Goal: Obtain resource: Obtain resource

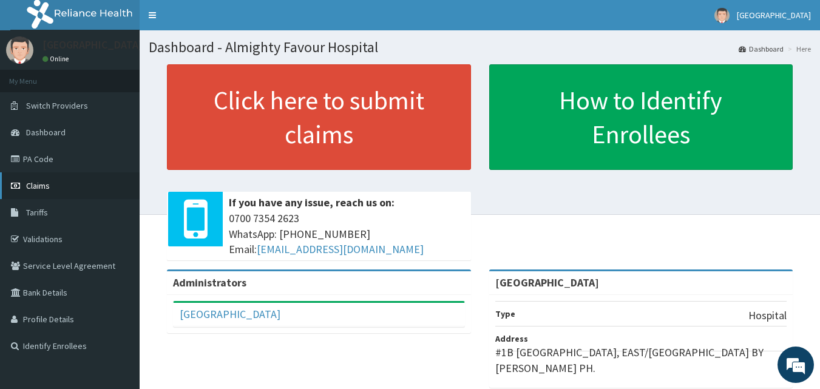
click at [41, 183] on span "Claims" at bounding box center [38, 185] width 24 height 11
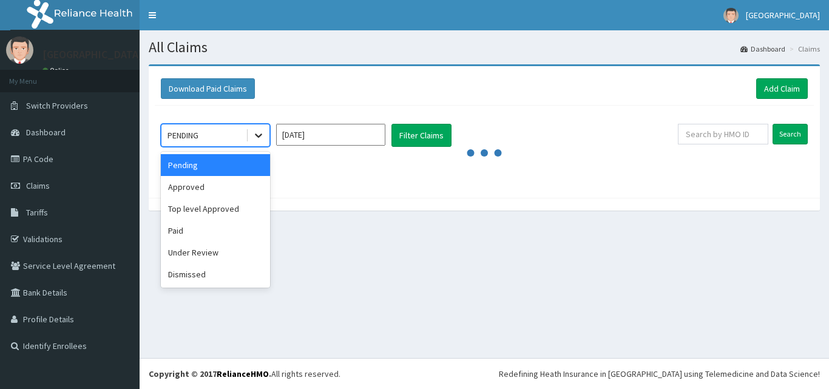
click at [258, 138] on icon at bounding box center [258, 135] width 12 height 12
click at [197, 268] on div "Dismissed" at bounding box center [215, 274] width 109 height 22
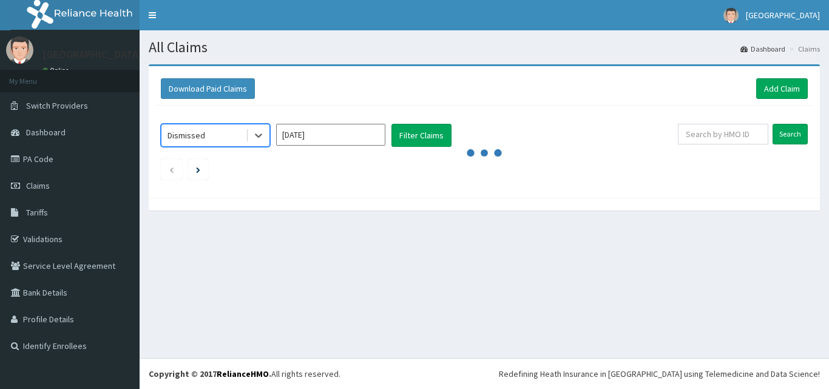
click at [359, 137] on input "[DATE]" at bounding box center [330, 135] width 109 height 22
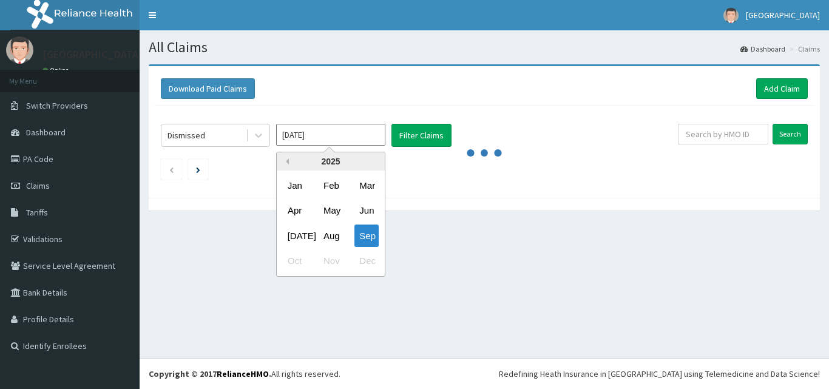
click at [287, 161] on button "Previous Year" at bounding box center [286, 161] width 6 height 6
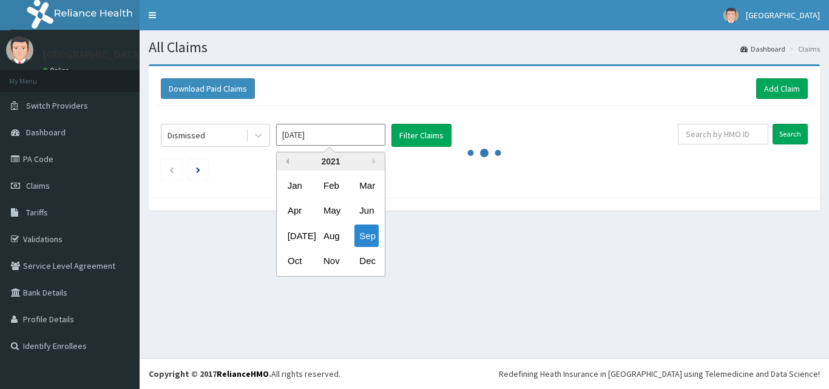
click at [287, 161] on button "Previous Year" at bounding box center [286, 161] width 6 height 6
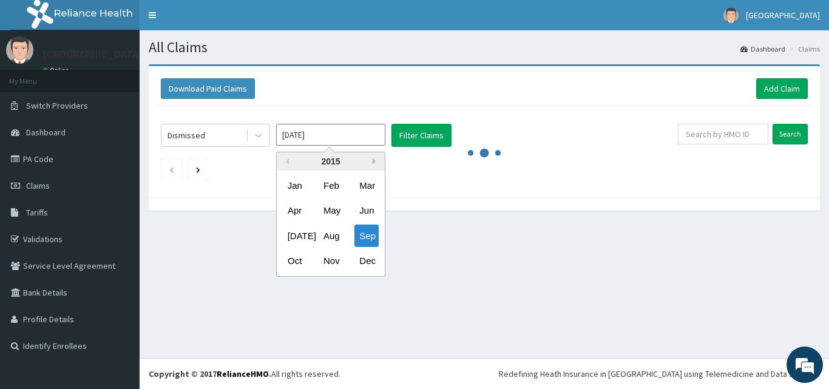
click at [372, 158] on button "Next Year" at bounding box center [375, 161] width 6 height 6
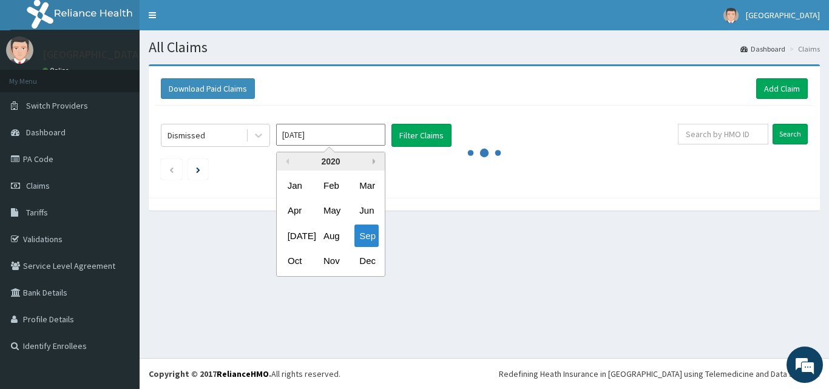
click at [372, 158] on button "Next Year" at bounding box center [375, 161] width 6 height 6
click at [332, 208] on div "May" at bounding box center [330, 211] width 24 height 22
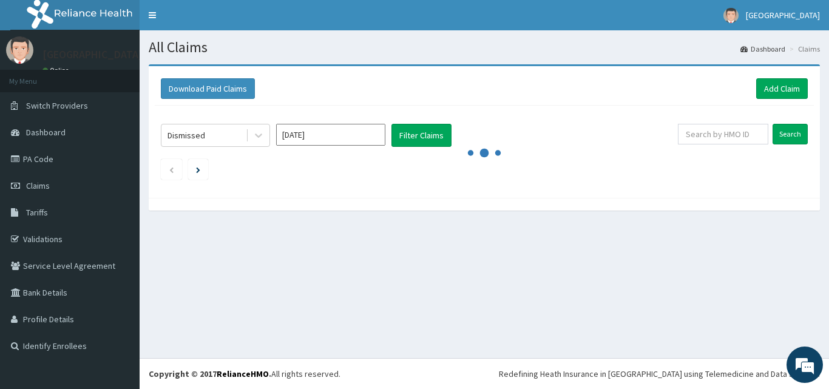
type input "[DATE]"
click at [429, 127] on button "Filter Claims" at bounding box center [421, 135] width 60 height 23
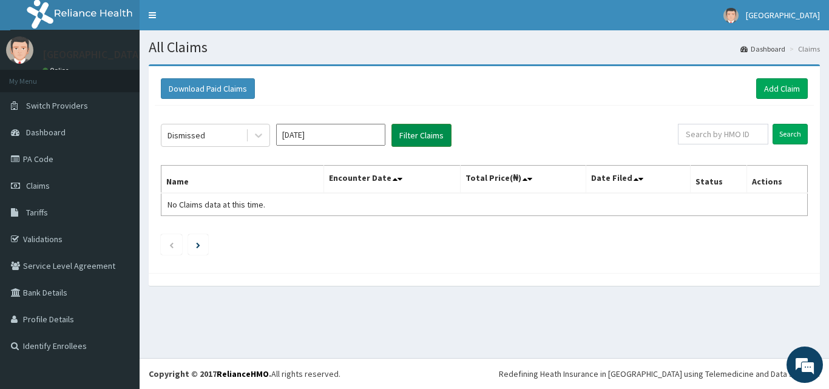
click at [429, 127] on button "Filter Claims" at bounding box center [421, 135] width 60 height 23
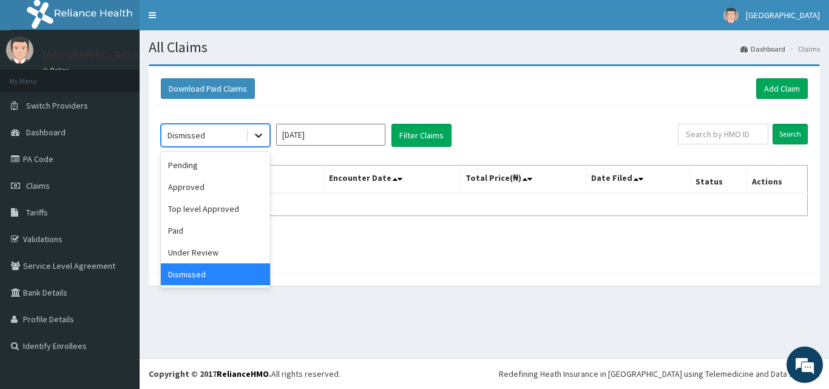
click at [258, 136] on icon at bounding box center [258, 136] width 7 height 4
click at [203, 252] on div "Under Review" at bounding box center [215, 252] width 109 height 22
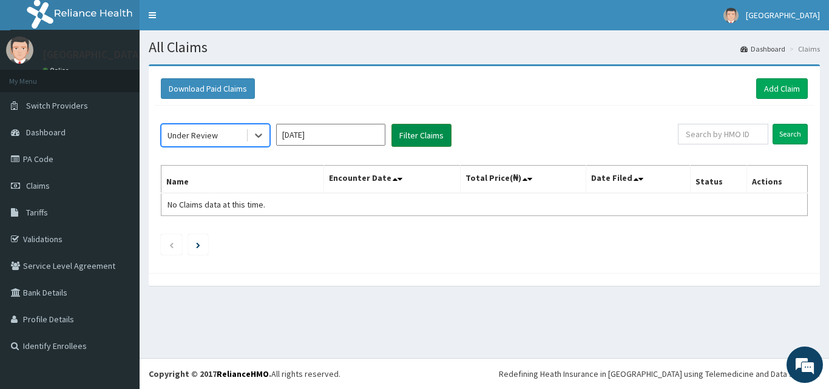
click at [424, 130] on button "Filter Claims" at bounding box center [421, 135] width 60 height 23
click at [425, 133] on button "Filter Claims" at bounding box center [421, 135] width 60 height 23
click at [256, 136] on icon at bounding box center [258, 135] width 12 height 12
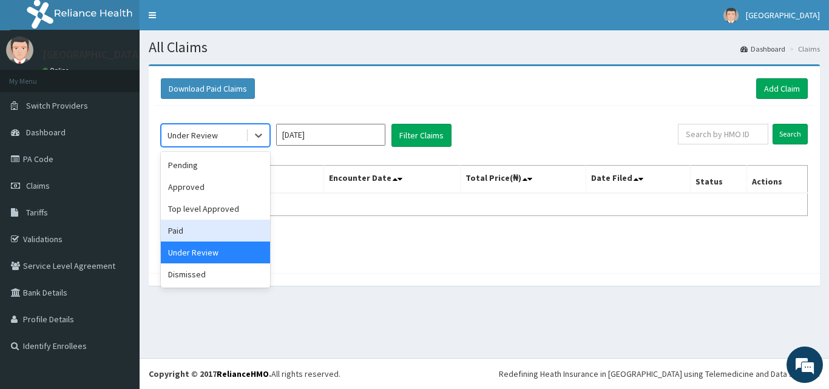
click at [200, 232] on div "Paid" at bounding box center [215, 231] width 109 height 22
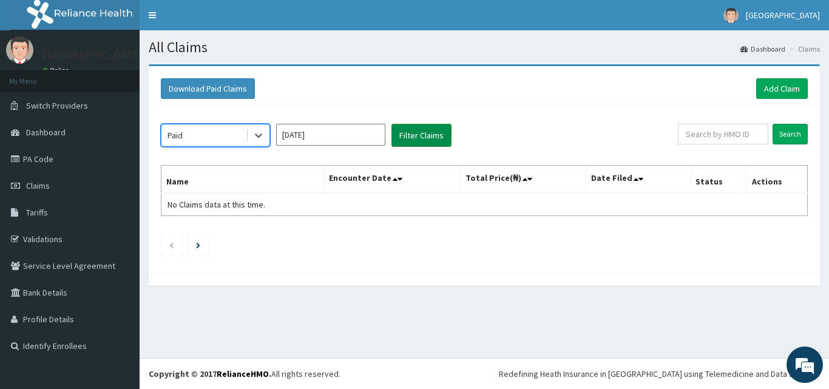
click at [419, 133] on button "Filter Claims" at bounding box center [421, 135] width 60 height 23
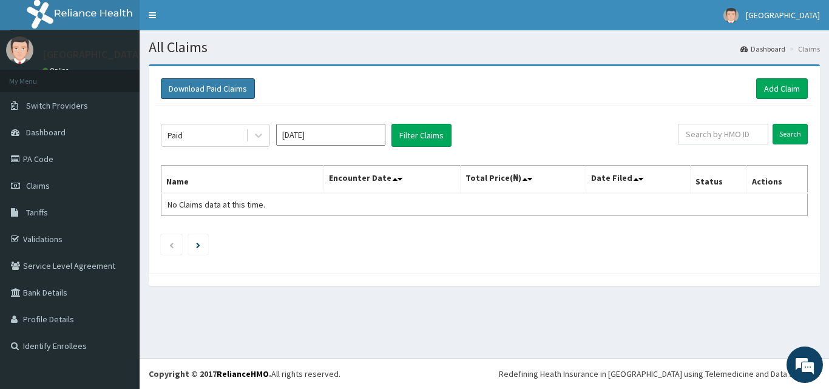
click at [194, 85] on button "Download Paid Claims" at bounding box center [208, 88] width 94 height 21
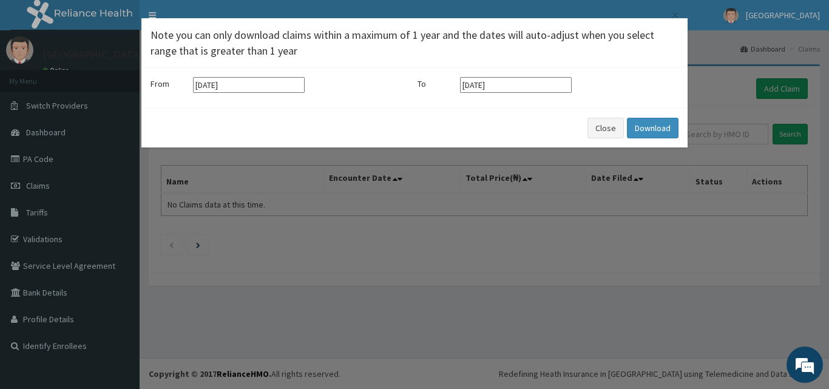
click at [239, 79] on input "[DATE]" at bounding box center [249, 85] width 112 height 16
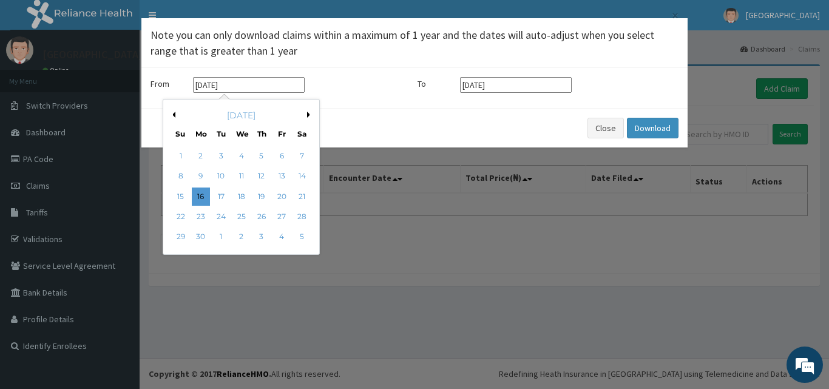
click at [173, 113] on button "Previous Month" at bounding box center [172, 115] width 6 height 6
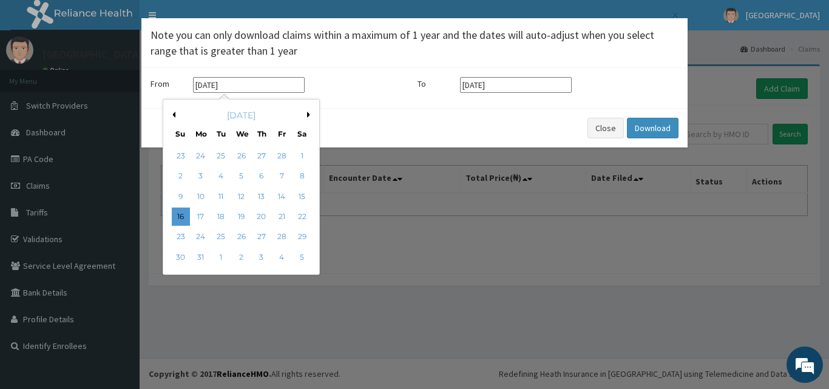
click at [173, 113] on button "Previous Month" at bounding box center [172, 115] width 6 height 6
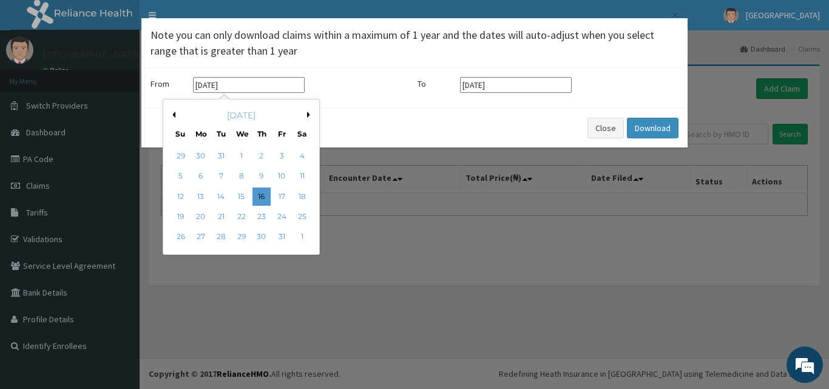
click at [173, 113] on button "Previous Month" at bounding box center [172, 115] width 6 height 6
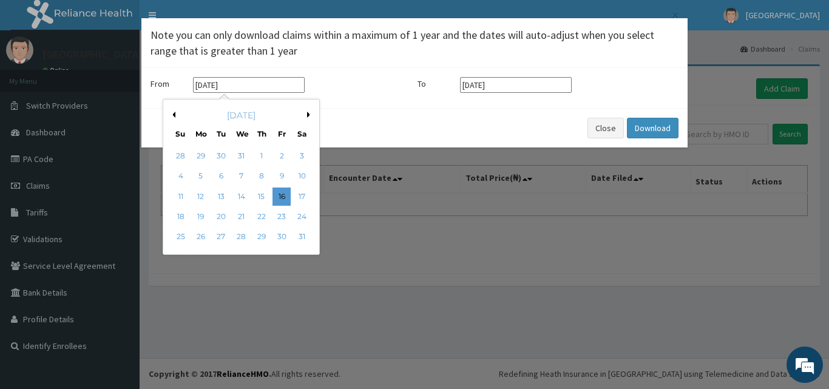
click at [173, 113] on button "Previous Month" at bounding box center [172, 115] width 6 height 6
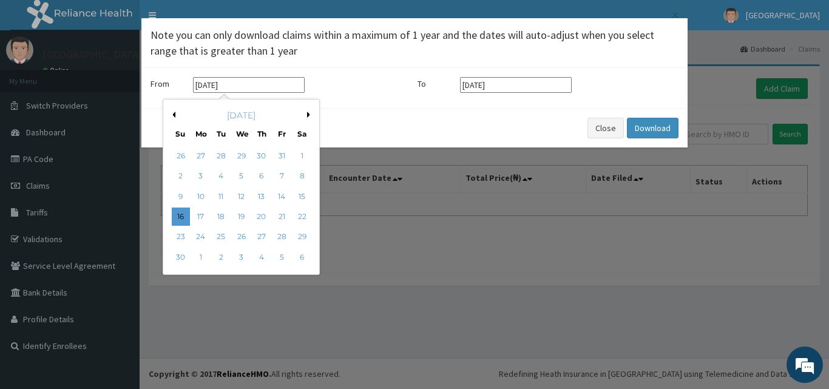
click at [173, 113] on button "Previous Month" at bounding box center [172, 115] width 6 height 6
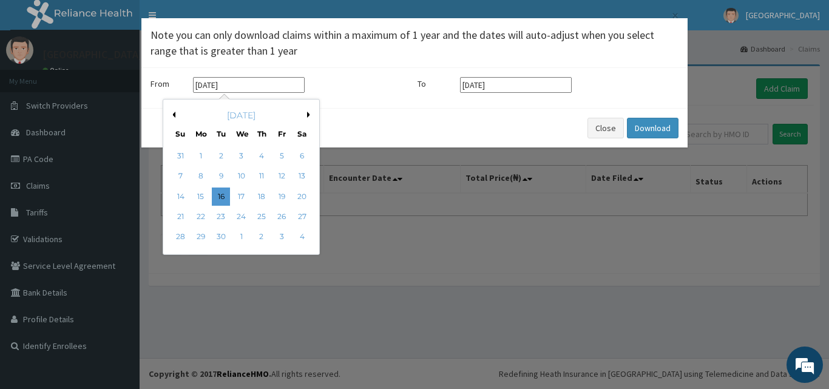
click at [173, 113] on button "Previous Month" at bounding box center [172, 115] width 6 height 6
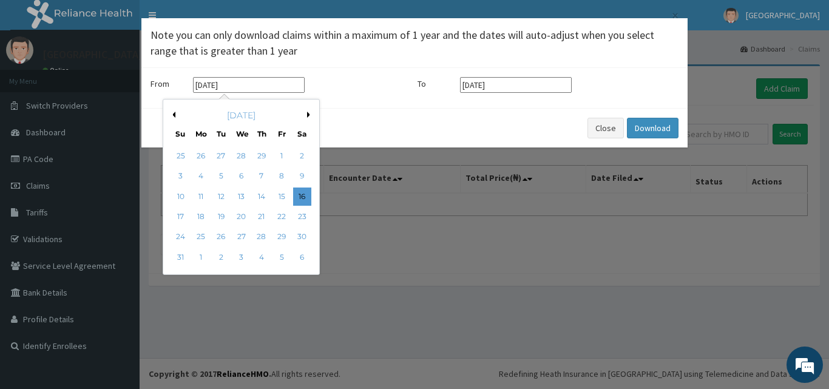
click at [173, 113] on button "Previous Month" at bounding box center [172, 115] width 6 height 6
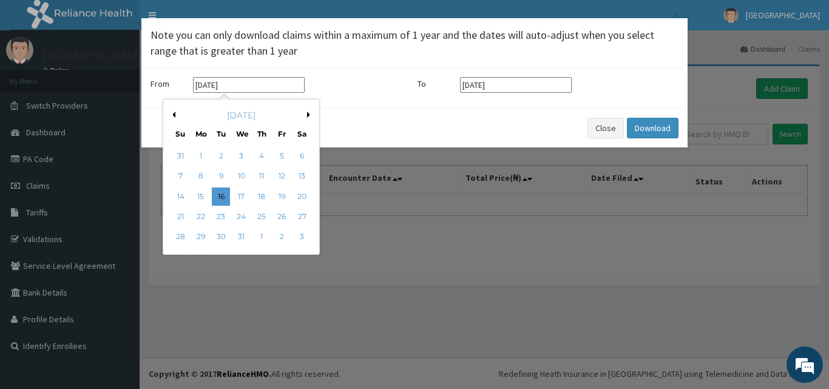
click at [173, 113] on button "Previous Month" at bounding box center [172, 115] width 6 height 6
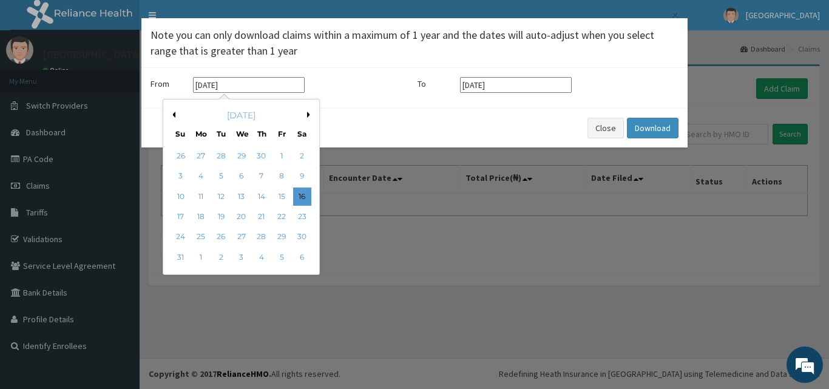
click at [173, 113] on button "Previous Month" at bounding box center [172, 115] width 6 height 6
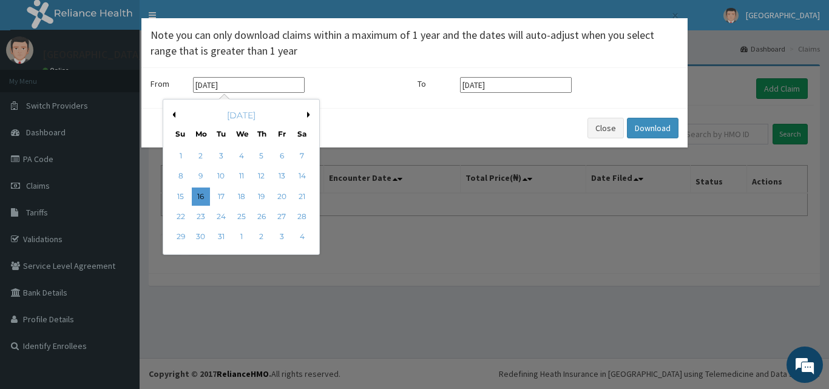
click at [173, 113] on button "Previous Month" at bounding box center [172, 115] width 6 height 6
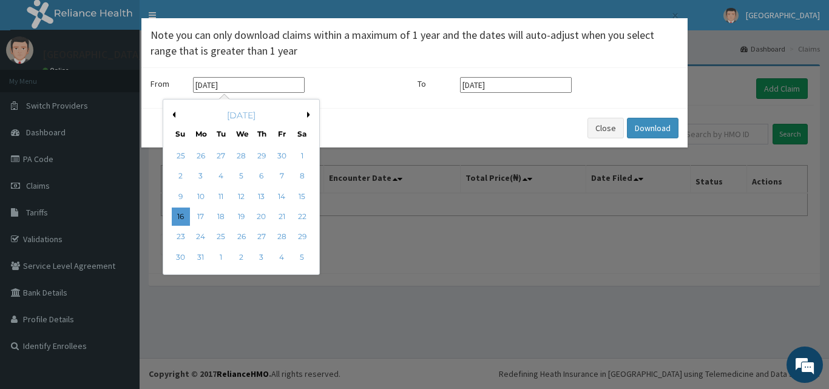
click at [173, 113] on button "Previous Month" at bounding box center [172, 115] width 6 height 6
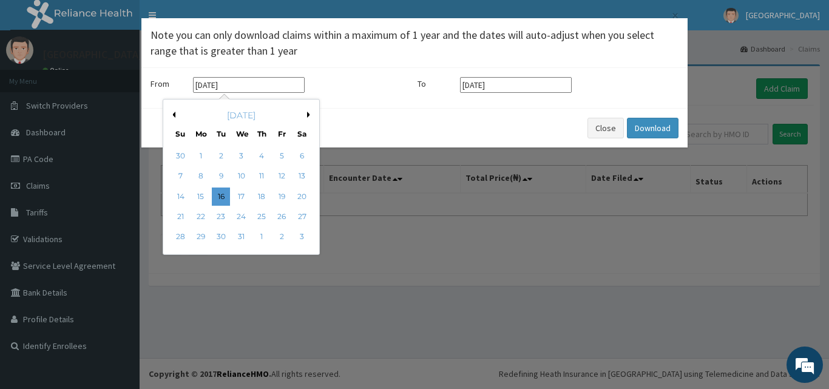
click at [173, 113] on button "Previous Month" at bounding box center [172, 115] width 6 height 6
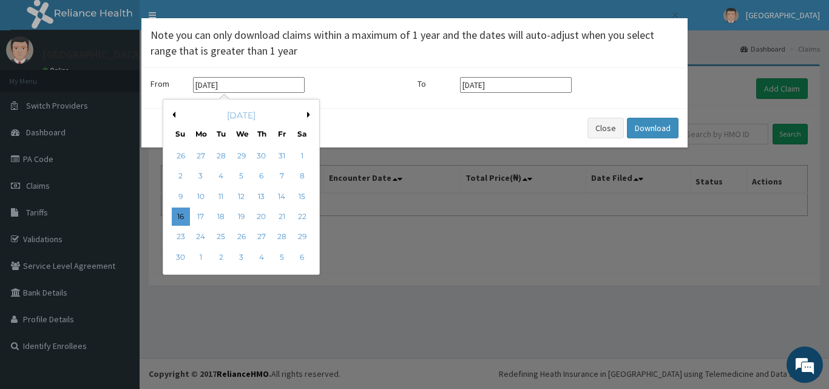
click at [308, 112] on button "Next Month" at bounding box center [310, 115] width 6 height 6
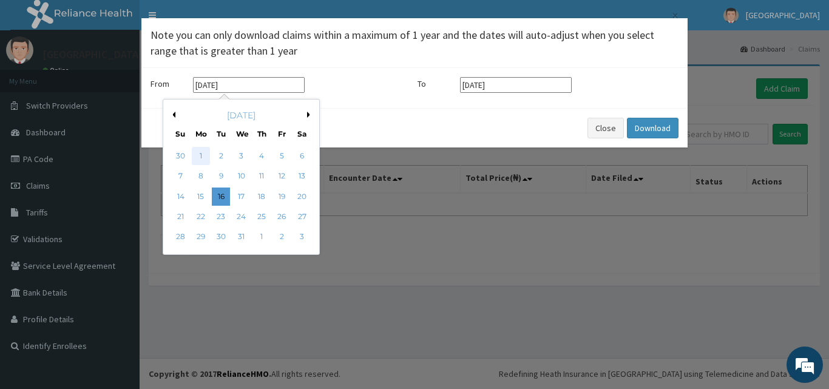
click at [200, 157] on div "1" at bounding box center [201, 156] width 18 height 18
type input "[DATE]"
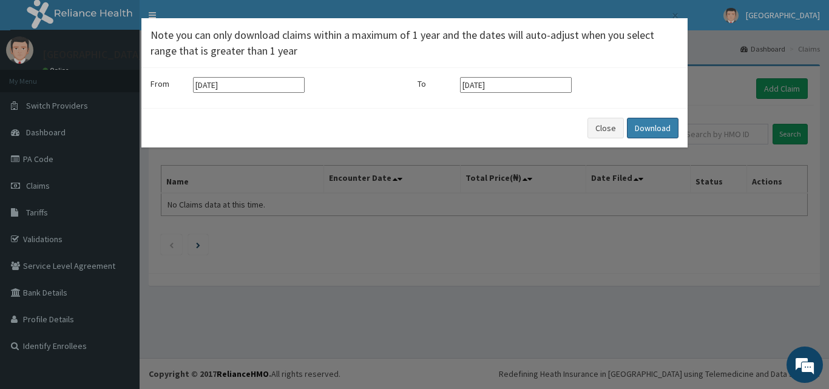
click at [652, 128] on button "Download" at bounding box center [653, 128] width 52 height 21
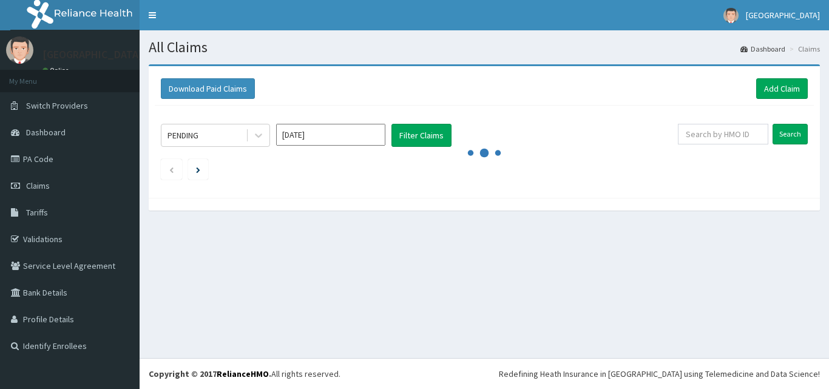
click at [244, 137] on div "PENDING" at bounding box center [203, 135] width 84 height 19
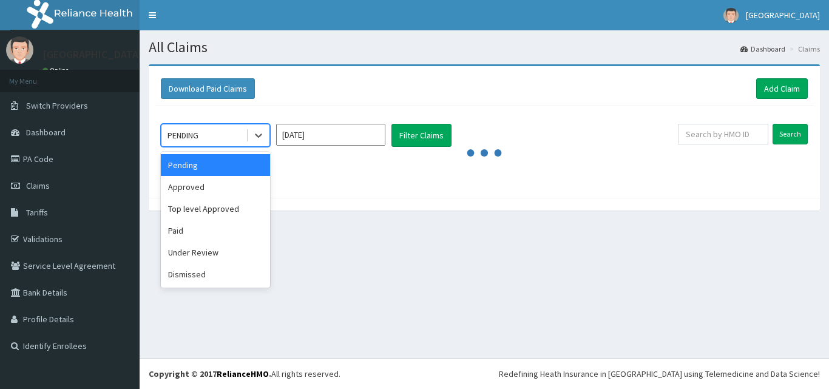
click at [244, 137] on div "PENDING" at bounding box center [203, 135] width 84 height 19
click at [191, 231] on div "Paid" at bounding box center [215, 231] width 109 height 22
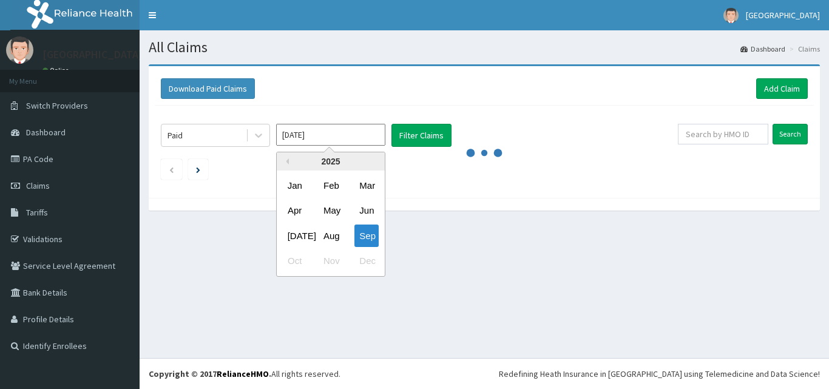
click at [348, 141] on input "[DATE]" at bounding box center [330, 135] width 109 height 22
click at [289, 163] on div "2025" at bounding box center [331, 161] width 108 height 18
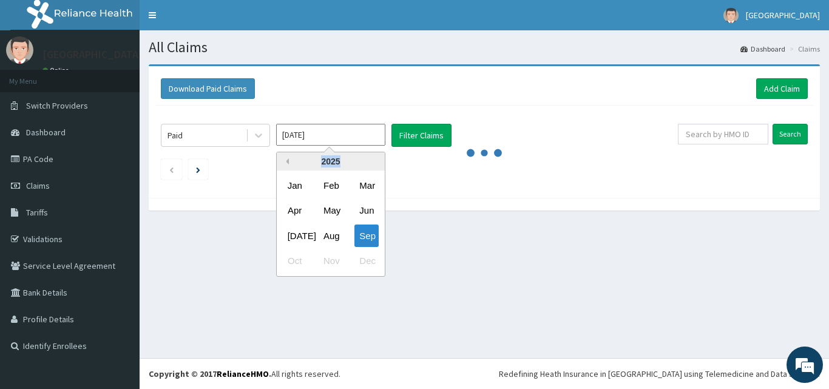
click at [288, 163] on button "Previous Year" at bounding box center [286, 161] width 6 height 6
click at [295, 260] on div "Oct" at bounding box center [295, 261] width 24 height 22
type input "Oct 2023"
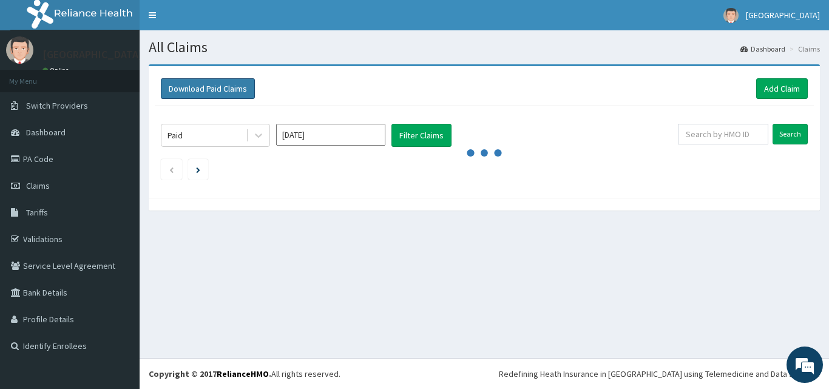
click at [200, 89] on button "Download Paid Claims" at bounding box center [208, 88] width 94 height 21
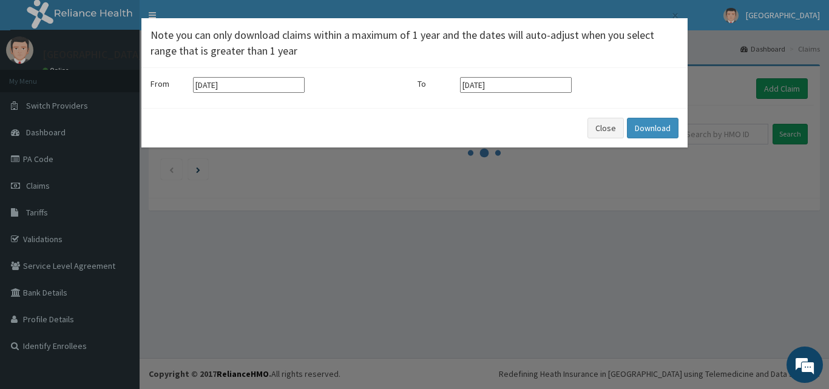
click at [241, 83] on input "[DATE]" at bounding box center [249, 85] width 112 height 16
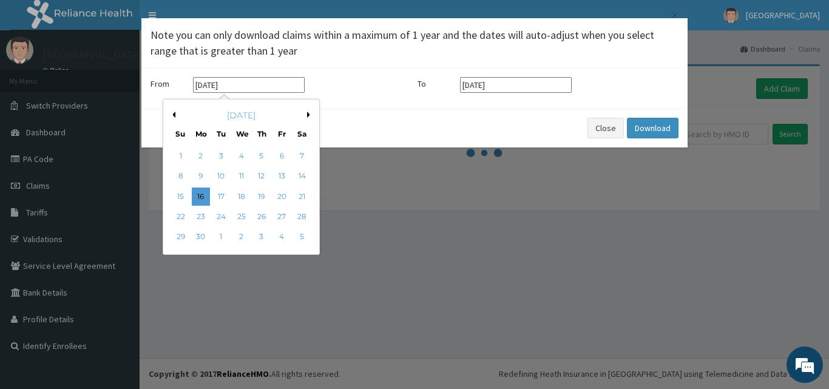
click at [173, 115] on button "Previous Month" at bounding box center [172, 115] width 6 height 6
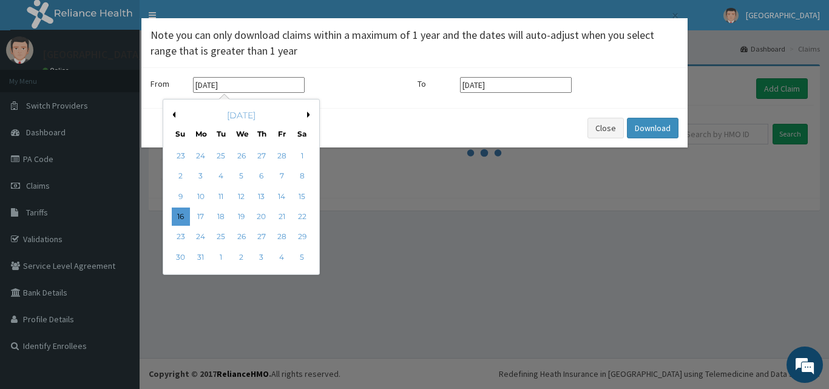
click at [173, 115] on button "Previous Month" at bounding box center [172, 115] width 6 height 6
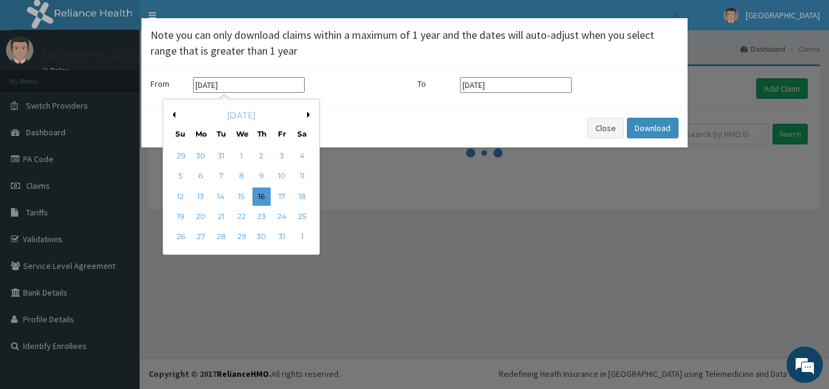
click at [173, 115] on button "Previous Month" at bounding box center [172, 115] width 6 height 6
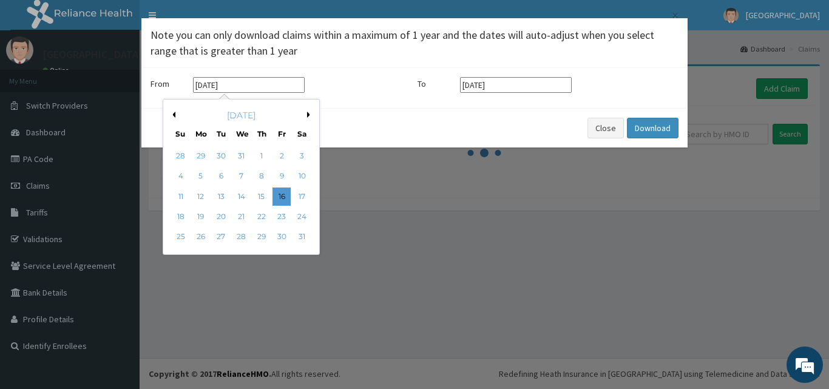
click at [173, 115] on button "Previous Month" at bounding box center [172, 115] width 6 height 6
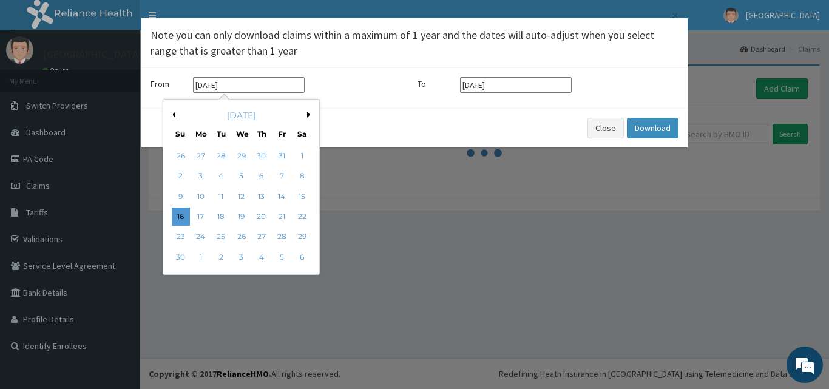
click at [173, 115] on button "Previous Month" at bounding box center [172, 115] width 6 height 6
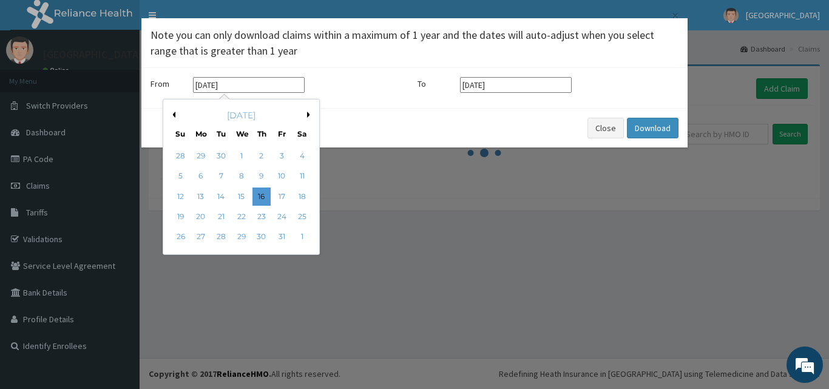
click at [173, 115] on button "Previous Month" at bounding box center [172, 115] width 6 height 6
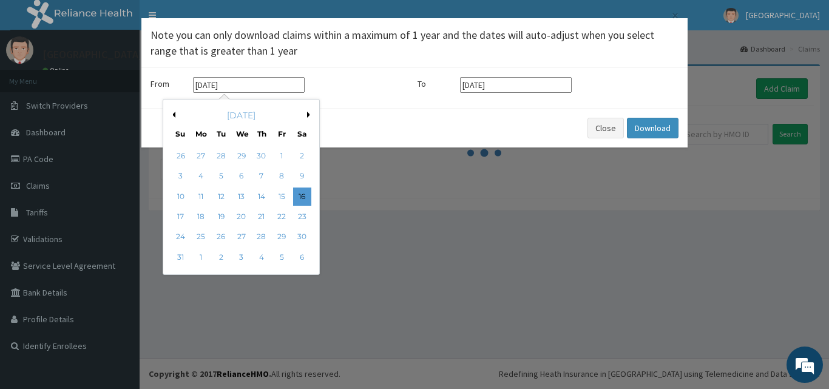
click at [306, 113] on div "[DATE]" at bounding box center [241, 115] width 146 height 12
click at [309, 114] on div "Previous Month Next Month December 2023 Su Mo Tu We Th Fr Sa 26 27 28 29 30 1 2…" at bounding box center [241, 187] width 157 height 176
click at [309, 114] on button "Next Month" at bounding box center [310, 115] width 6 height 6
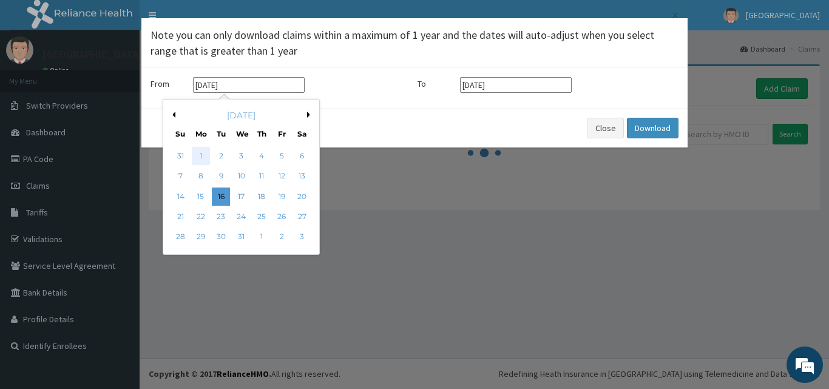
click at [200, 156] on div "1" at bounding box center [201, 156] width 18 height 18
type input "01-01-2024"
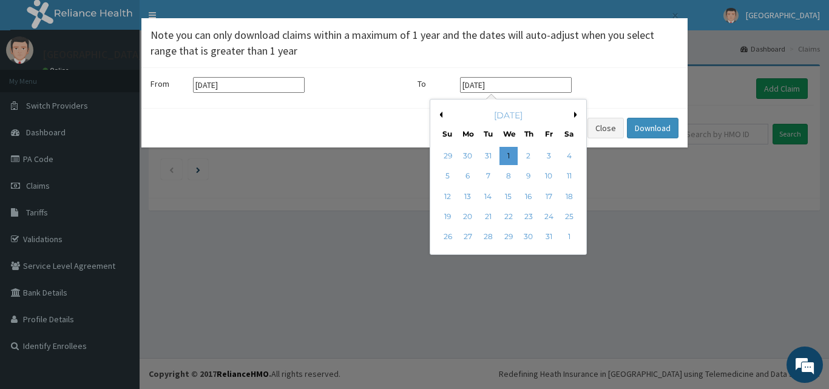
click at [534, 83] on input "01-01-2025" at bounding box center [516, 85] width 112 height 16
click at [505, 152] on div "1" at bounding box center [508, 156] width 18 height 18
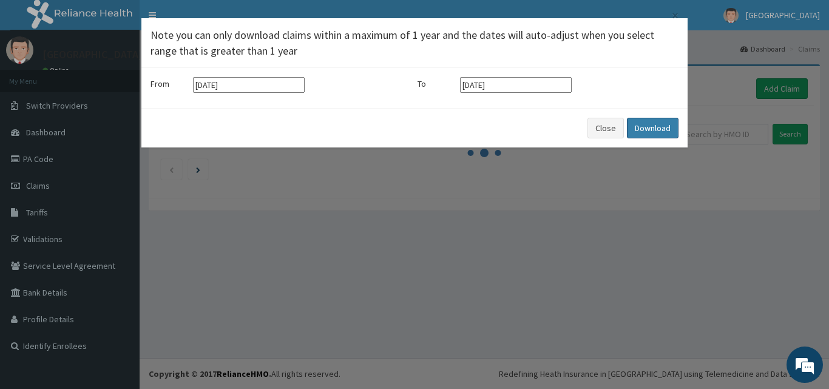
click at [657, 126] on button "Download" at bounding box center [653, 128] width 52 height 21
click at [524, 83] on input "01-01-2025" at bounding box center [516, 85] width 112 height 16
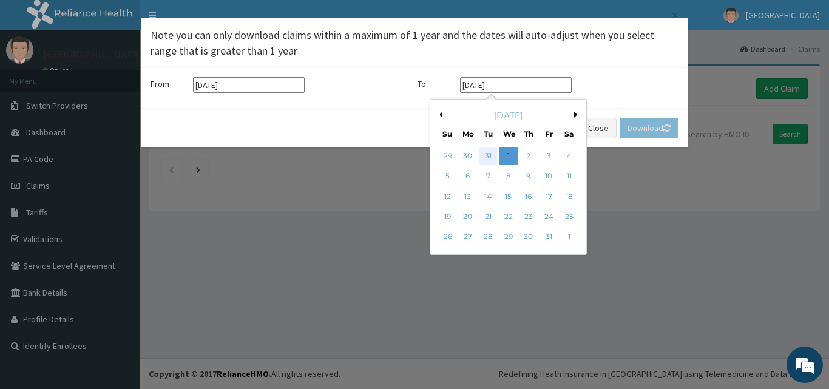
click at [486, 154] on div "31" at bounding box center [488, 156] width 18 height 18
type input "31-12-2024"
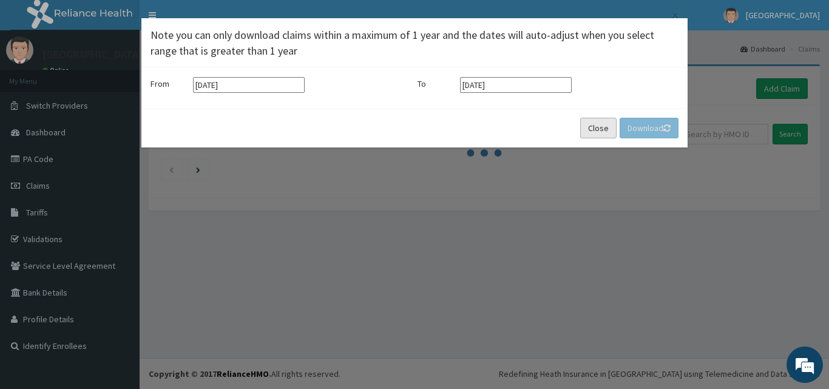
click at [592, 129] on button "Close" at bounding box center [598, 128] width 36 height 21
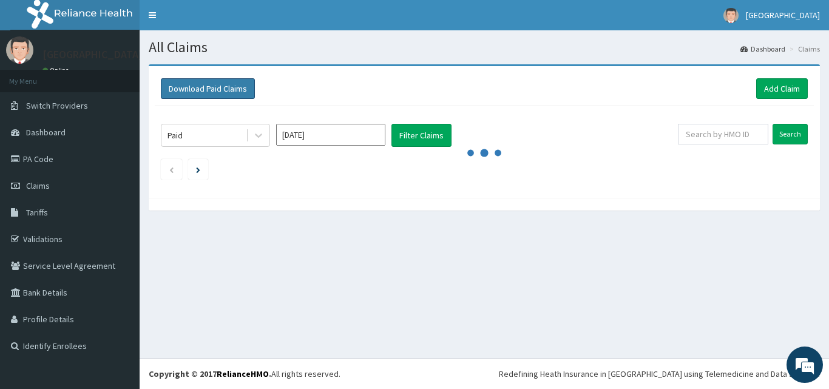
click at [193, 82] on button "Download Paid Claims" at bounding box center [208, 88] width 94 height 21
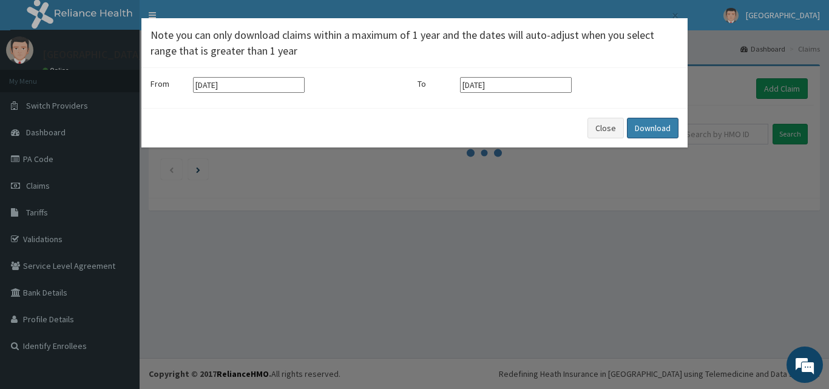
click at [661, 128] on button "Download" at bounding box center [653, 128] width 52 height 21
